Goal: Purchase product/service

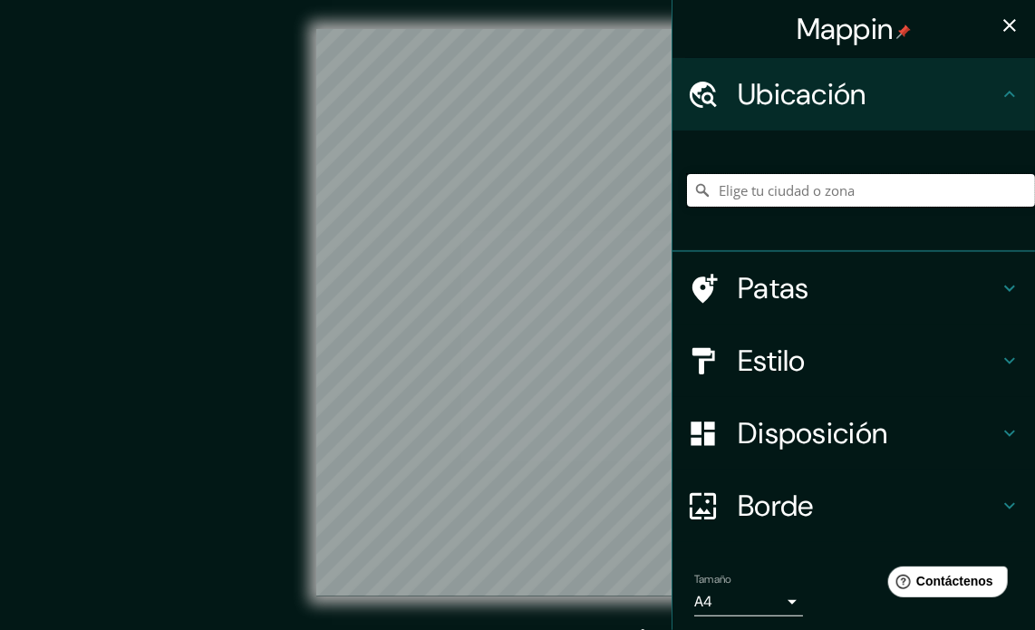
click at [880, 190] on input "Elige tu ciudad o zona" at bounding box center [861, 190] width 348 height 33
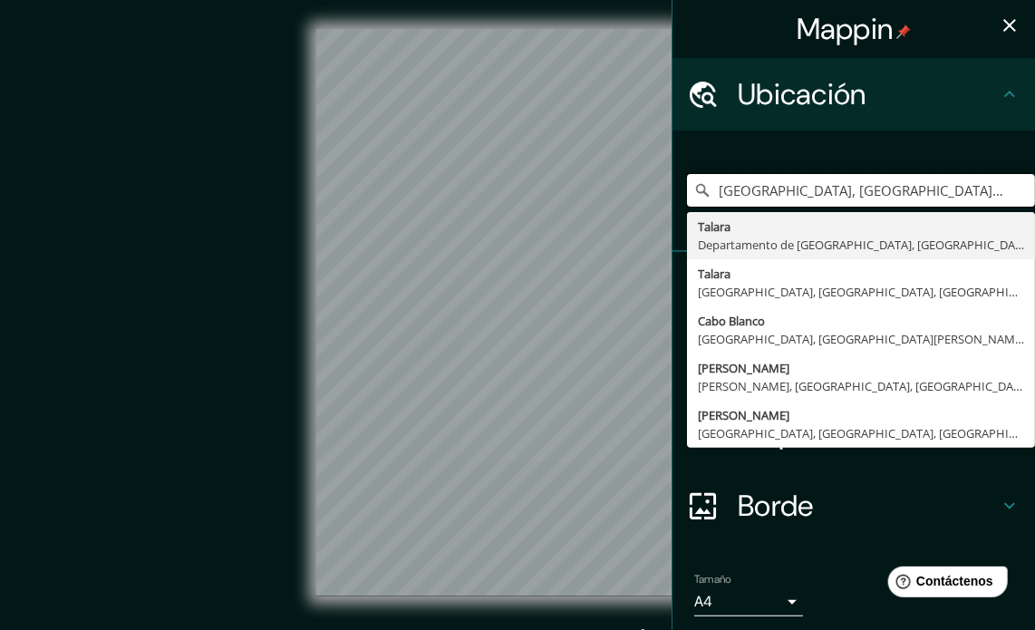
type input "[GEOGRAPHIC_DATA], [GEOGRAPHIC_DATA], [GEOGRAPHIC_DATA]"
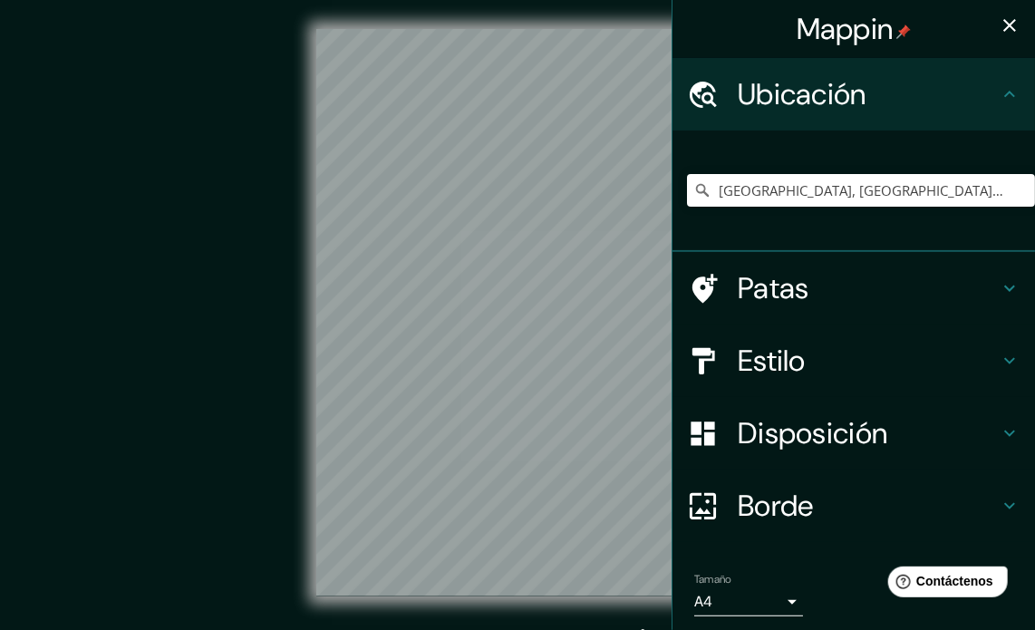
click at [566, 629] on html "Mappin Ubicación [GEOGRAPHIC_DATA], [GEOGRAPHIC_DATA], [GEOGRAPHIC_DATA] [GEOGR…" at bounding box center [517, 315] width 1035 height 630
click at [202, 483] on div "© Mapbox © OpenStreetMap Mejora este mapa" at bounding box center [518, 312] width 932 height 567
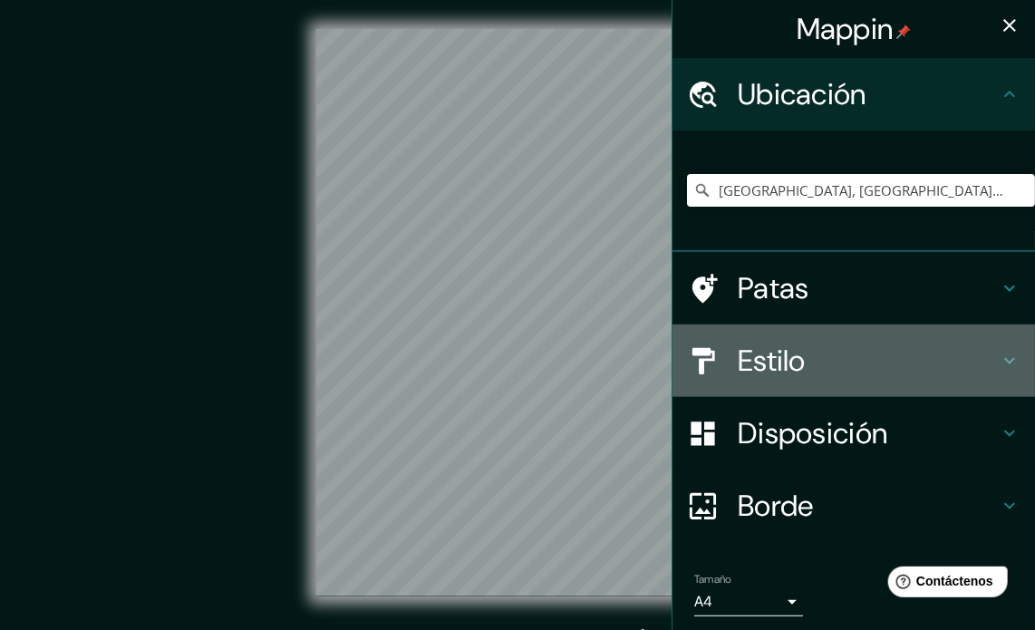
click at [799, 346] on h4 "Estilo" at bounding box center [868, 361] width 261 height 36
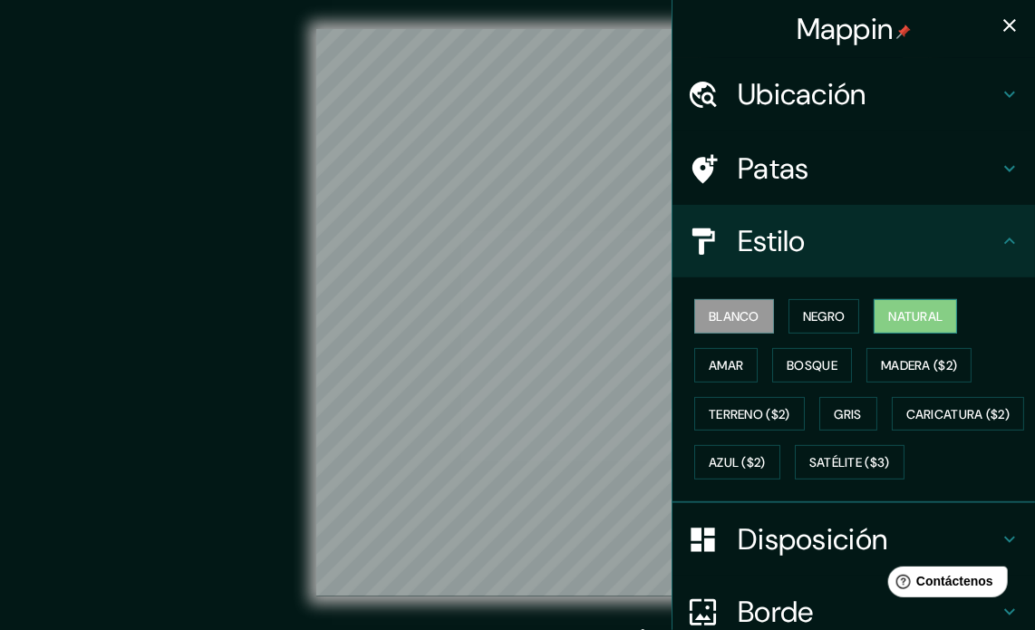
click at [890, 321] on font "Natural" at bounding box center [915, 316] width 54 height 16
click at [714, 371] on font "Amar" at bounding box center [726, 365] width 34 height 16
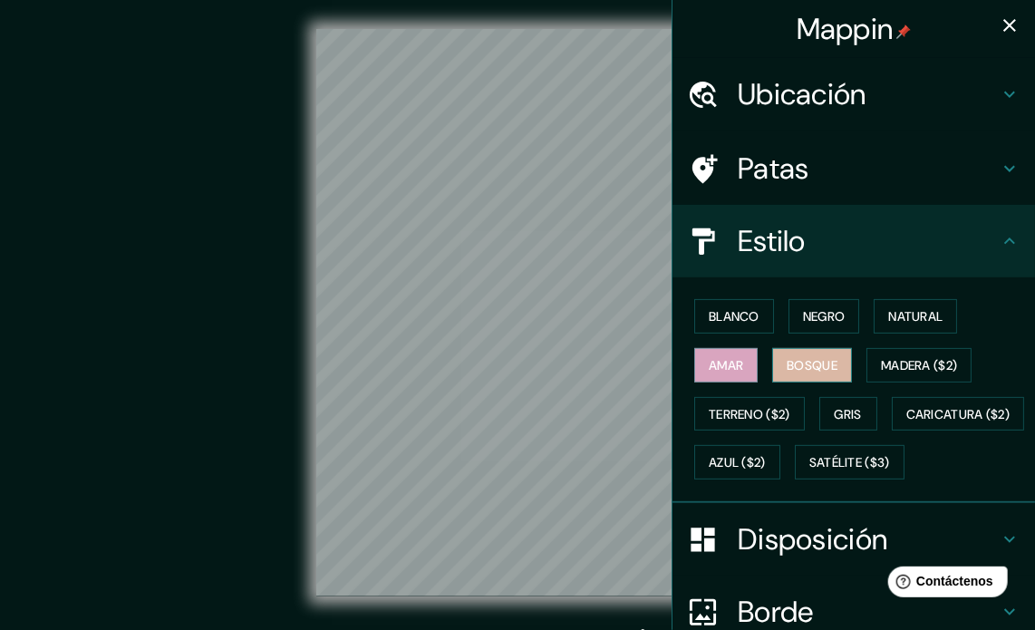
click at [823, 359] on font "Bosque" at bounding box center [812, 365] width 51 height 16
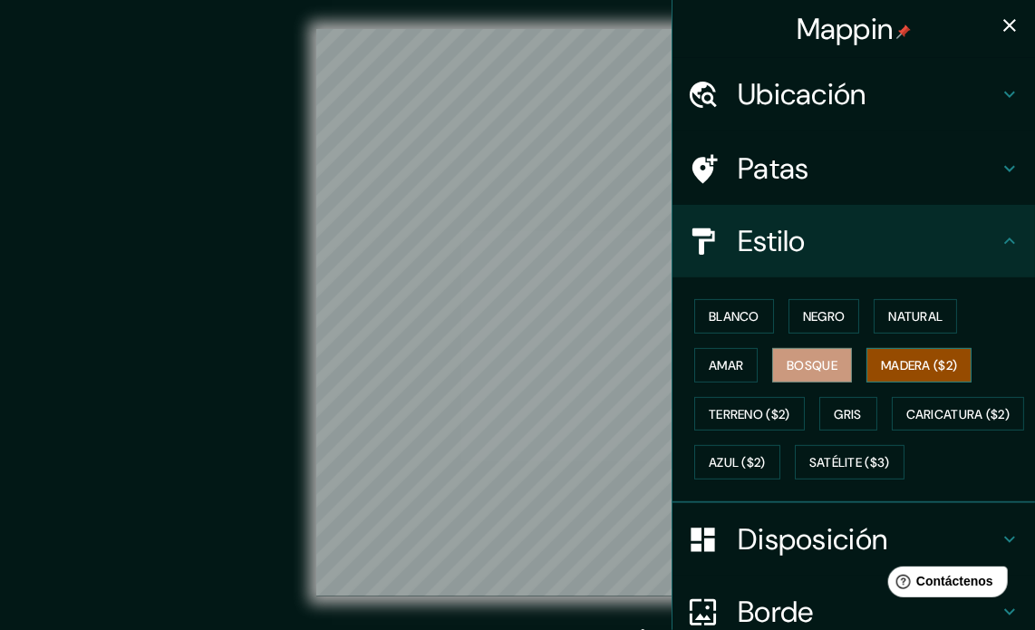
click at [934, 367] on font "Madera ($2)" at bounding box center [919, 365] width 76 height 16
click at [669, 218] on div "Mappin Ubicación [GEOGRAPHIC_DATA], [GEOGRAPHIC_DATA], [GEOGRAPHIC_DATA] [GEOGR…" at bounding box center [517, 327] width 1035 height 654
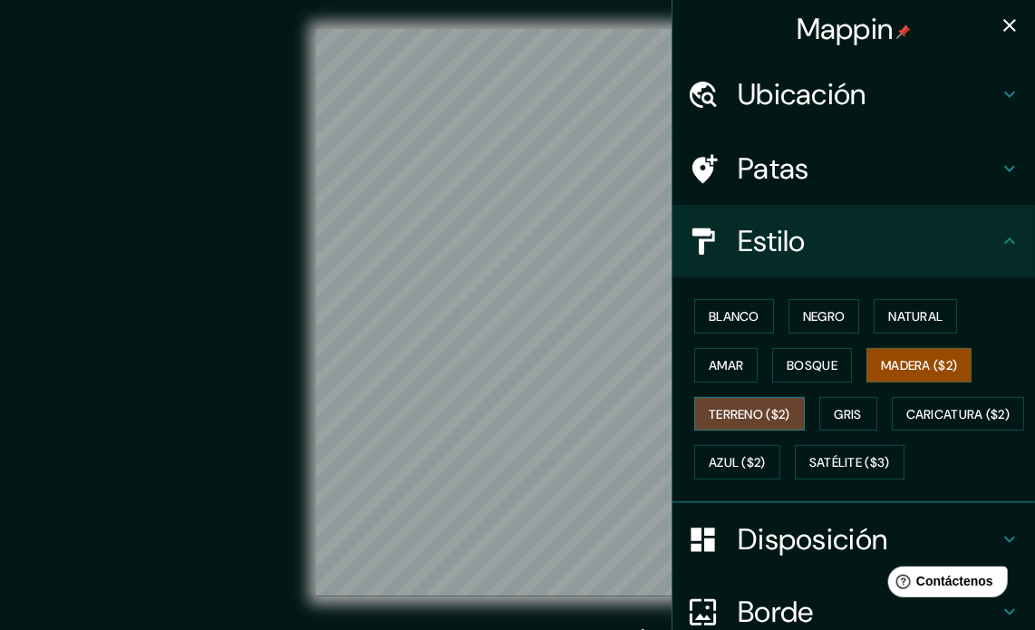
click at [750, 413] on font "Terreno ($2)" at bounding box center [750, 414] width 82 height 16
click at [823, 404] on button "Gris" at bounding box center [848, 414] width 58 height 34
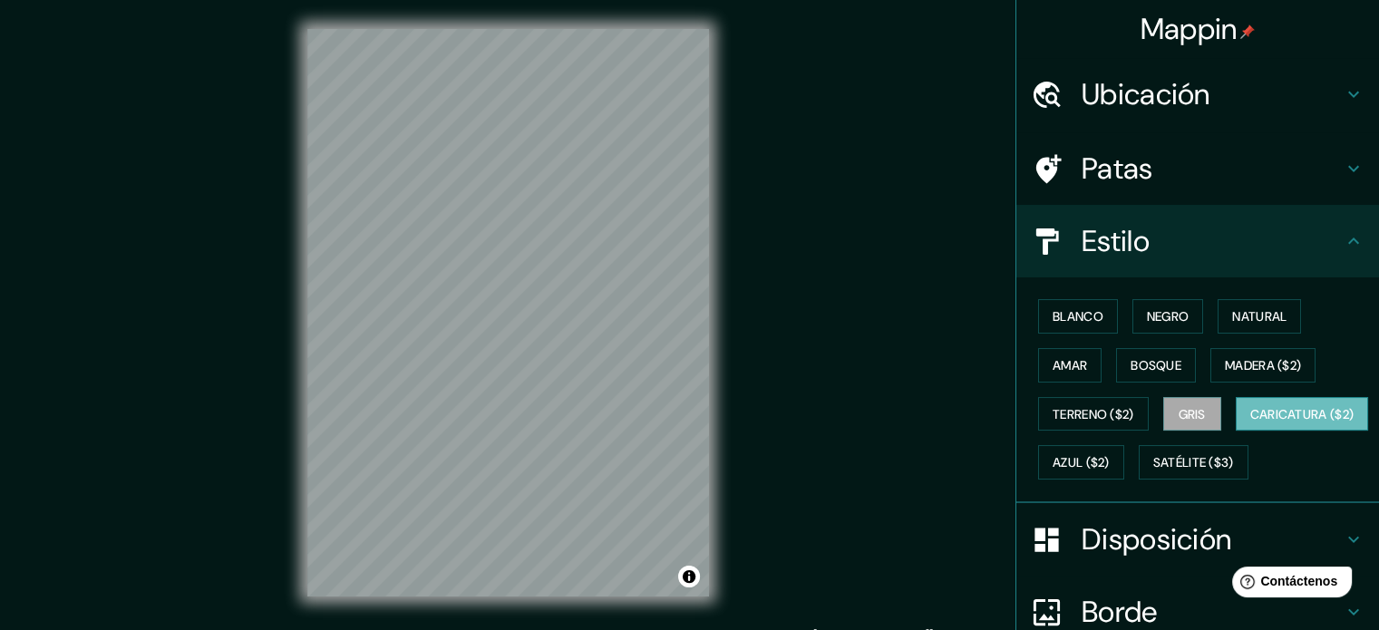
click at [1034, 422] on font "Caricatura ($2)" at bounding box center [1302, 414] width 104 height 16
click at [1034, 467] on font "Azul ($2)" at bounding box center [1080, 463] width 57 height 16
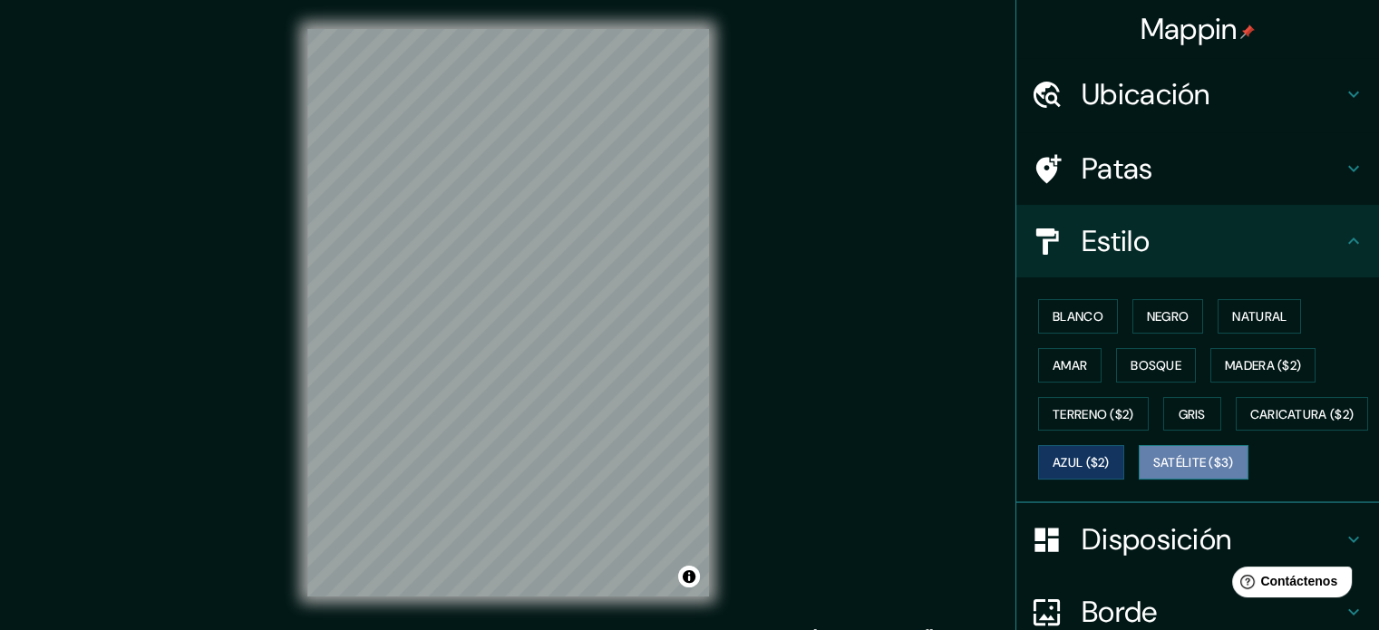
click at [1034, 471] on font "Satélite ($3)" at bounding box center [1193, 463] width 81 height 16
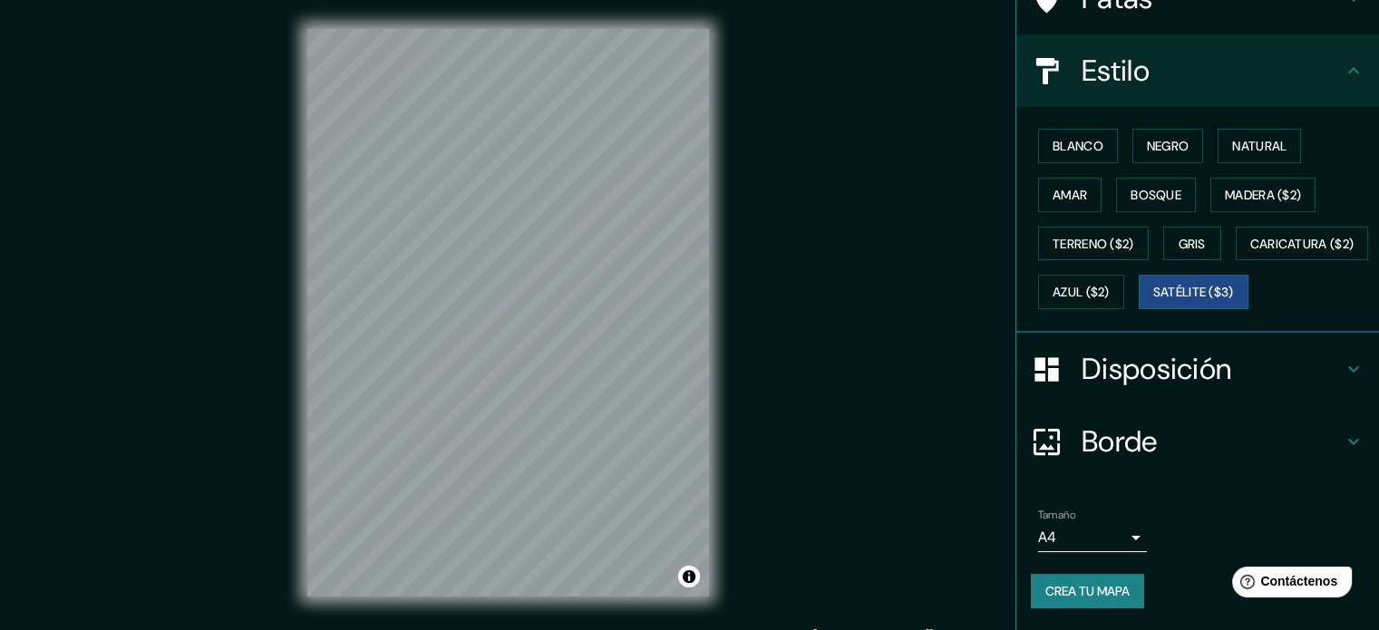
scroll to position [214, 0]
click at [295, 380] on div "© Mapbox © OpenStreetMap Improve this map © Maxar" at bounding box center [508, 312] width 1241 height 567
drag, startPoint x: 709, startPoint y: 382, endPoint x: 731, endPoint y: 382, distance: 22.7
click at [731, 383] on div "© Mapbox © OpenStreetMap Improve this map © Maxar" at bounding box center [508, 312] width 1241 height 567
click at [683, 579] on button "Activar o desactivar atribución" at bounding box center [689, 577] width 22 height 22
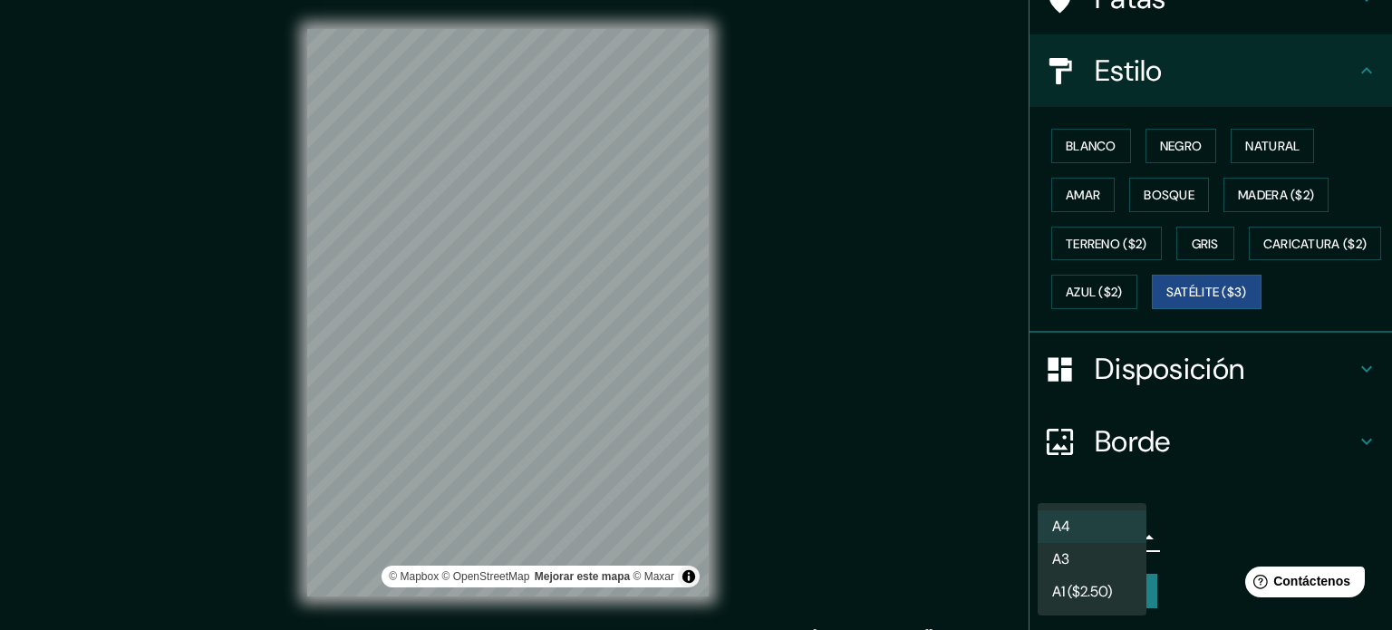
click at [1034, 528] on body "Mappin Ubicación [GEOGRAPHIC_DATA], [GEOGRAPHIC_DATA], [GEOGRAPHIC_DATA] [GEOGR…" at bounding box center [696, 315] width 1392 height 630
click at [1034, 571] on li "A3" at bounding box center [1092, 561] width 109 height 34
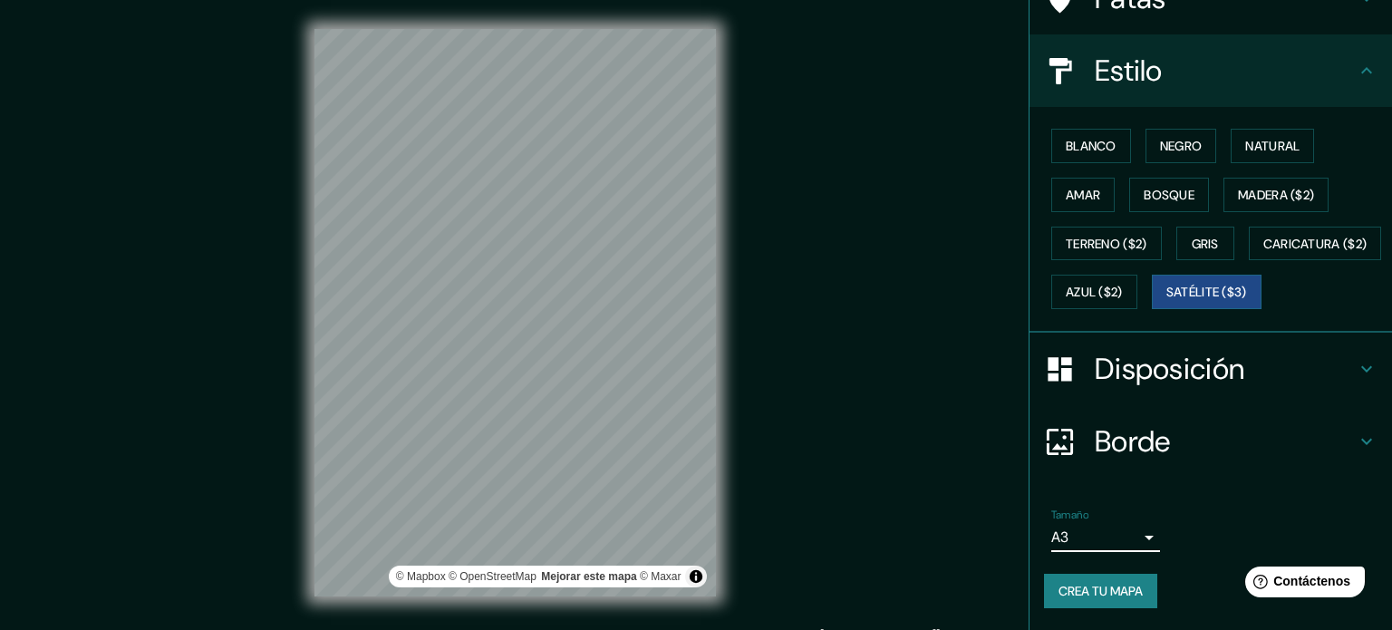
click at [1034, 542] on body "Mappin Ubicación [GEOGRAPHIC_DATA], [GEOGRAPHIC_DATA], [GEOGRAPHIC_DATA] [GEOGR…" at bounding box center [696, 315] width 1392 height 630
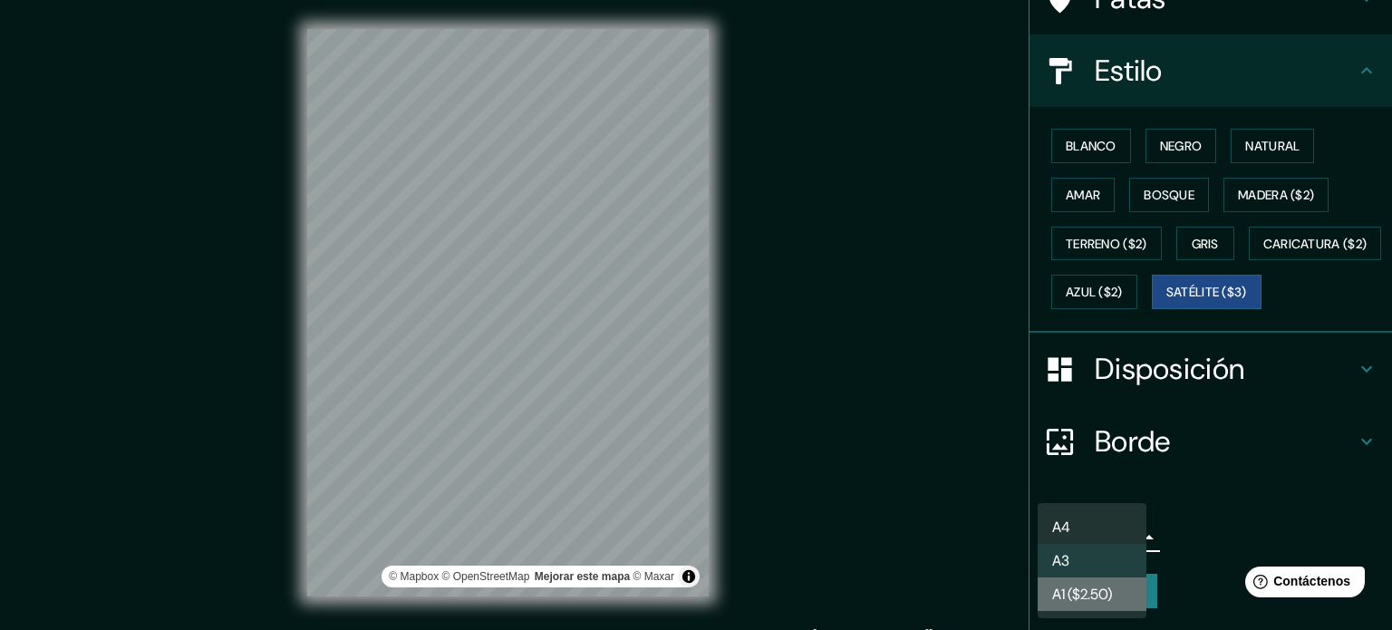
click at [1034, 595] on font "A1 ($2.50)" at bounding box center [1082, 594] width 60 height 19
click at [1034, 528] on body "Mappin Ubicación [GEOGRAPHIC_DATA], [GEOGRAPHIC_DATA], [GEOGRAPHIC_DATA] [GEOGR…" at bounding box center [696, 315] width 1392 height 630
click at [1034, 557] on li "A3" at bounding box center [1092, 561] width 109 height 34
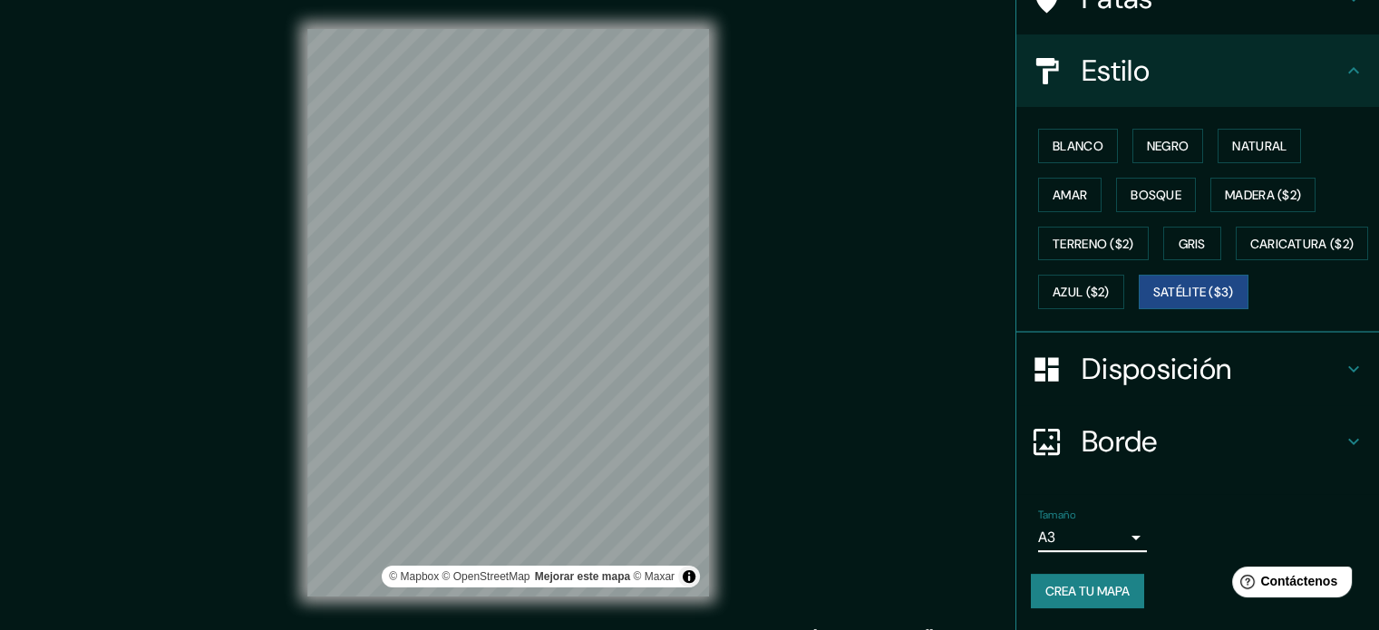
click at [1034, 588] on font "Crea tu mapa" at bounding box center [1087, 591] width 84 height 16
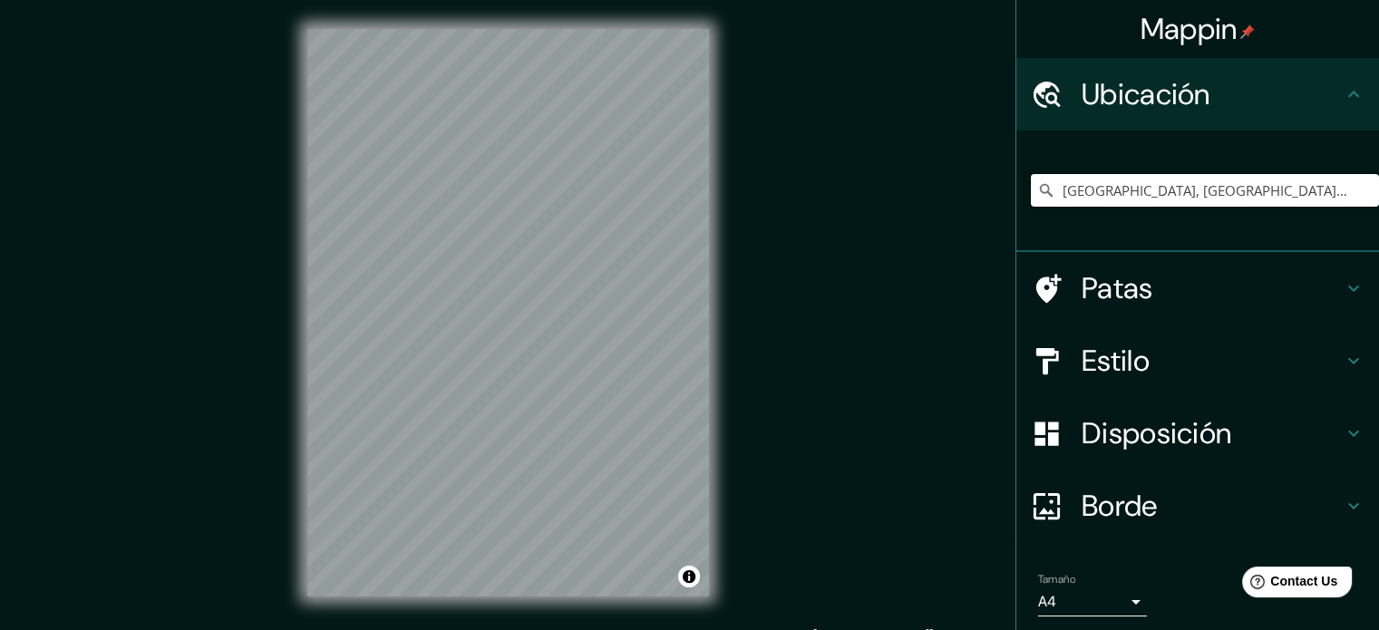
click at [1309, 196] on input "[GEOGRAPHIC_DATA], [GEOGRAPHIC_DATA], [GEOGRAPHIC_DATA]" at bounding box center [1205, 190] width 348 height 33
click at [1216, 373] on h4 "Estilo" at bounding box center [1211, 361] width 261 height 36
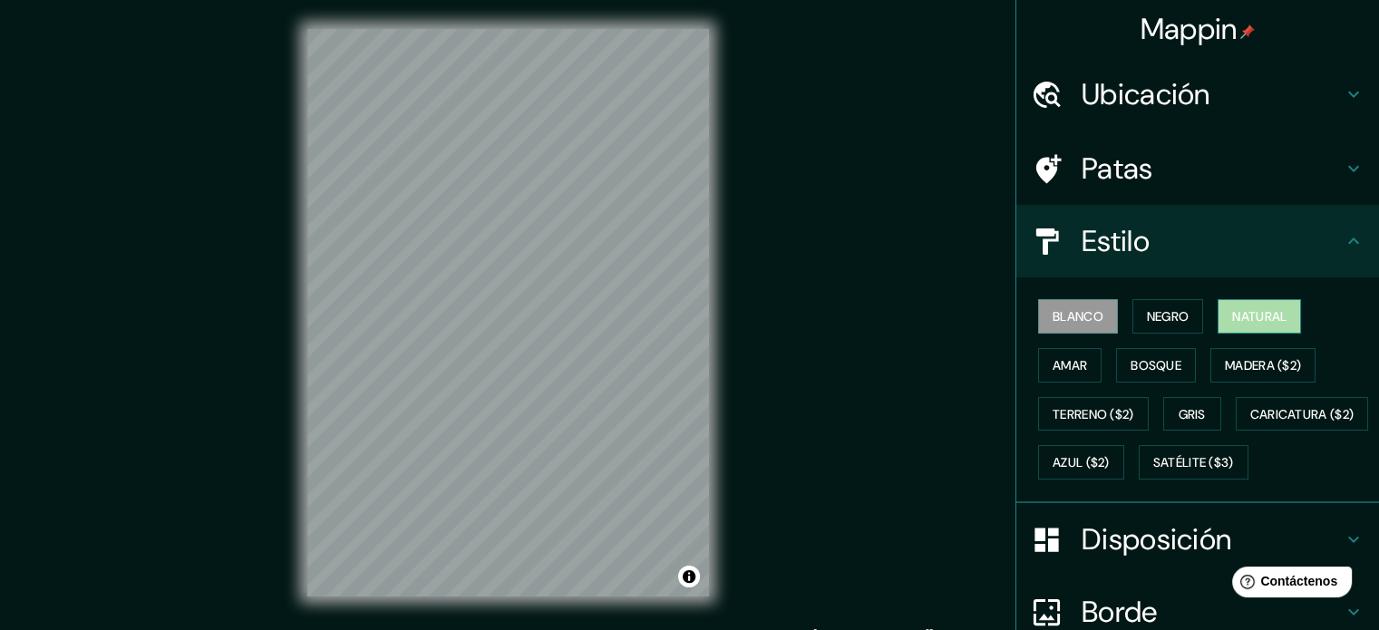
click at [1242, 315] on font "Natural" at bounding box center [1259, 316] width 54 height 16
click at [1078, 356] on button "Amar" at bounding box center [1069, 365] width 63 height 34
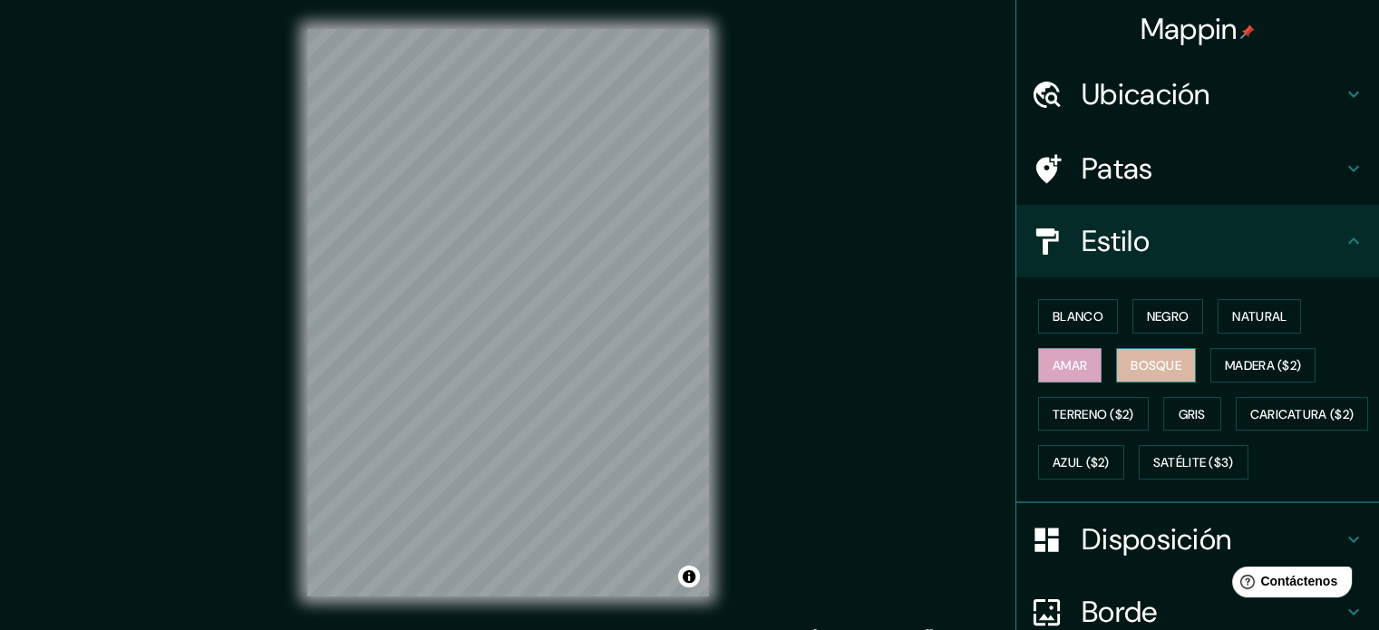
click at [1160, 357] on font "Bosque" at bounding box center [1155, 365] width 51 height 16
click at [1177, 87] on font "Ubicación" at bounding box center [1145, 94] width 129 height 38
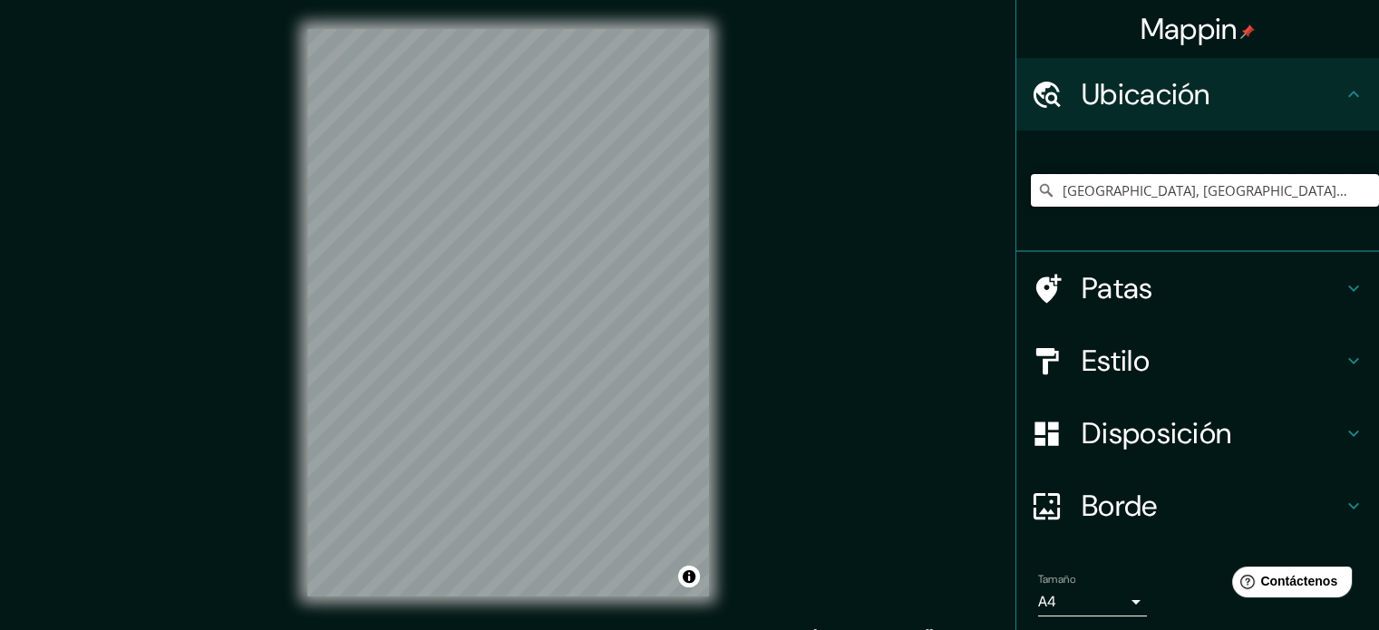
click at [1153, 193] on input "[GEOGRAPHIC_DATA], [GEOGRAPHIC_DATA], [GEOGRAPHIC_DATA]" at bounding box center [1205, 190] width 348 height 33
drag, startPoint x: 1287, startPoint y: 197, endPoint x: 1037, endPoint y: 220, distance: 251.3
click at [1037, 220] on div "[GEOGRAPHIC_DATA], [GEOGRAPHIC_DATA], [GEOGRAPHIC_DATA]" at bounding box center [1205, 190] width 348 height 91
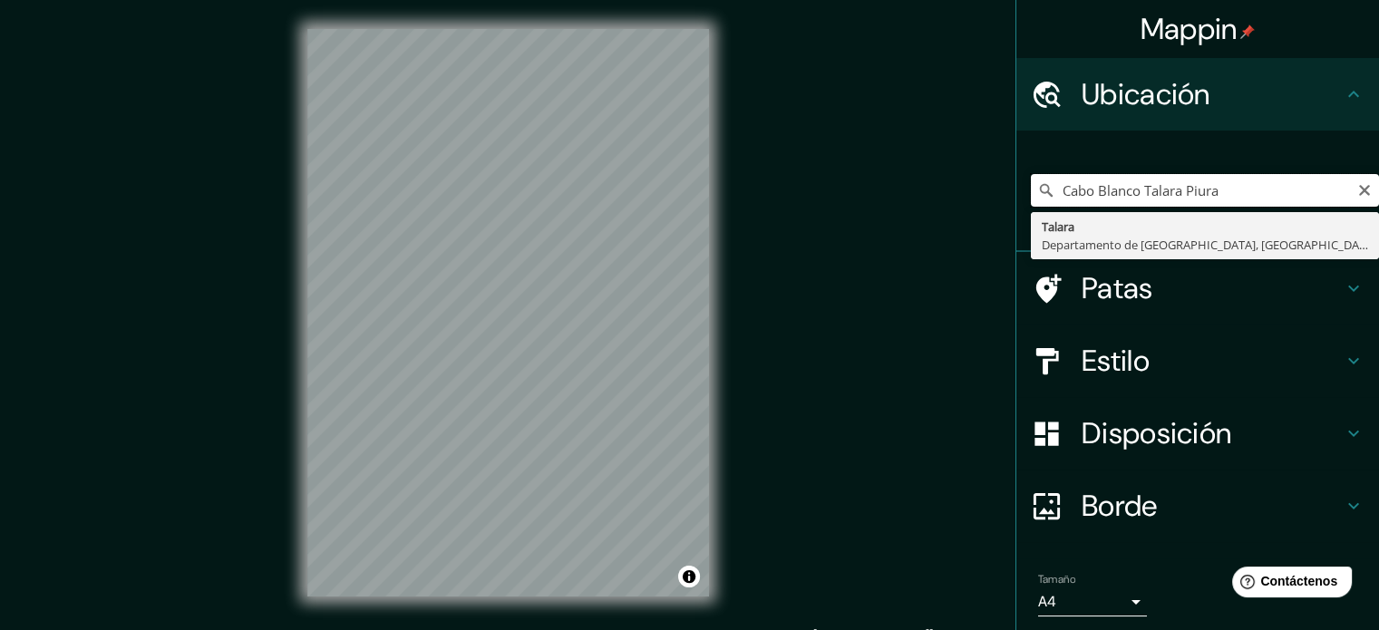
type input "[GEOGRAPHIC_DATA], [GEOGRAPHIC_DATA], [GEOGRAPHIC_DATA]"
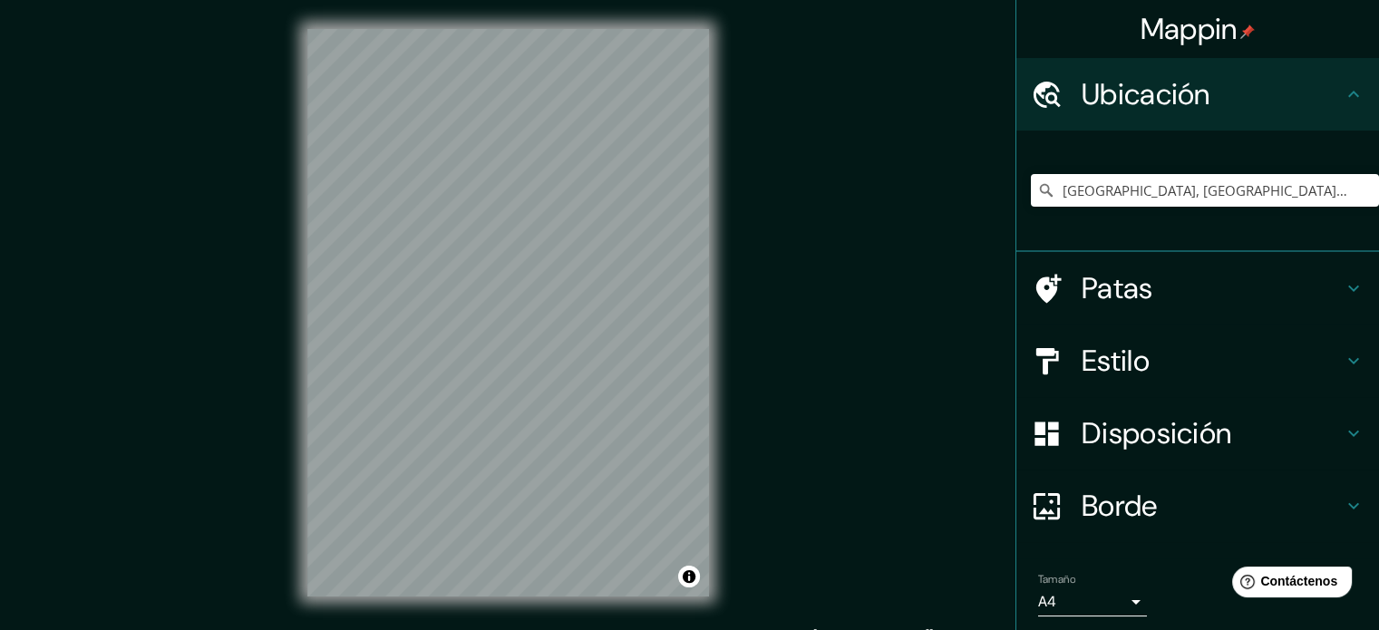
click at [267, 459] on div "Mappin Ubicación Talara, Departamento de Piura, Perú Talara Departamento de Piu…" at bounding box center [689, 327] width 1379 height 654
click at [504, 253] on div "© Mapbox © OpenStreetMap Improve this map" at bounding box center [508, 312] width 460 height 625
drag, startPoint x: 539, startPoint y: 25, endPoint x: 301, endPoint y: 556, distance: 582.2
click at [301, 556] on div "© Mapbox © OpenStreetMap Improve this map" at bounding box center [508, 312] width 460 height 625
